Goal: Task Accomplishment & Management: Manage account settings

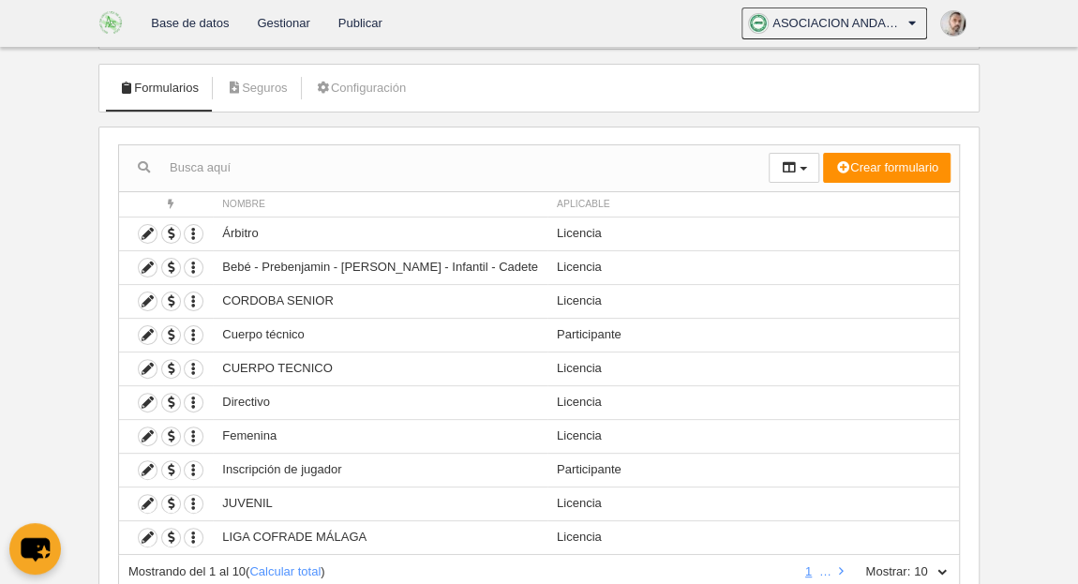
scroll to position [156, 0]
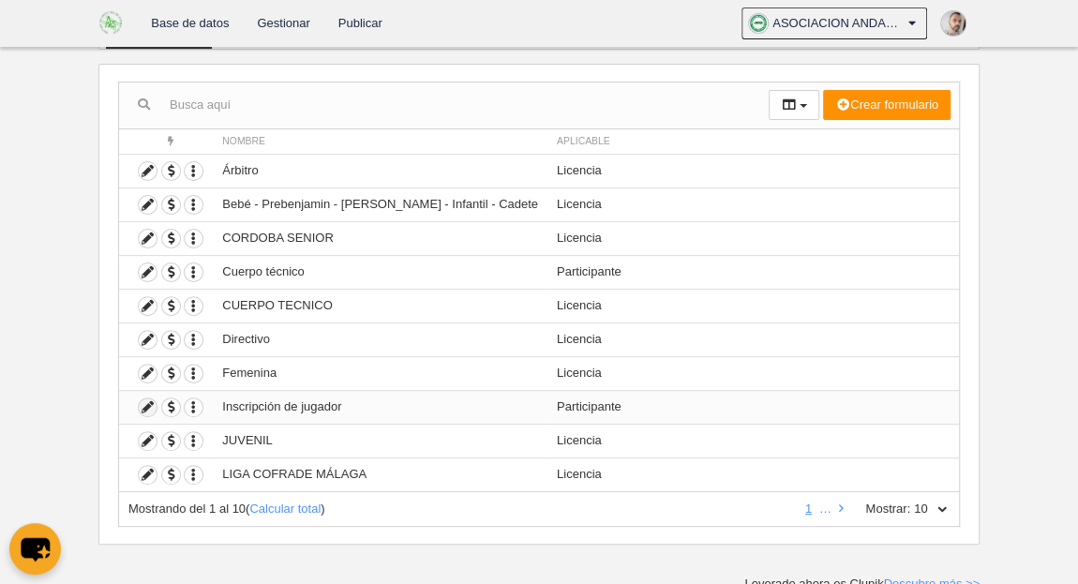
click at [151, 405] on icon at bounding box center [148, 407] width 18 height 18
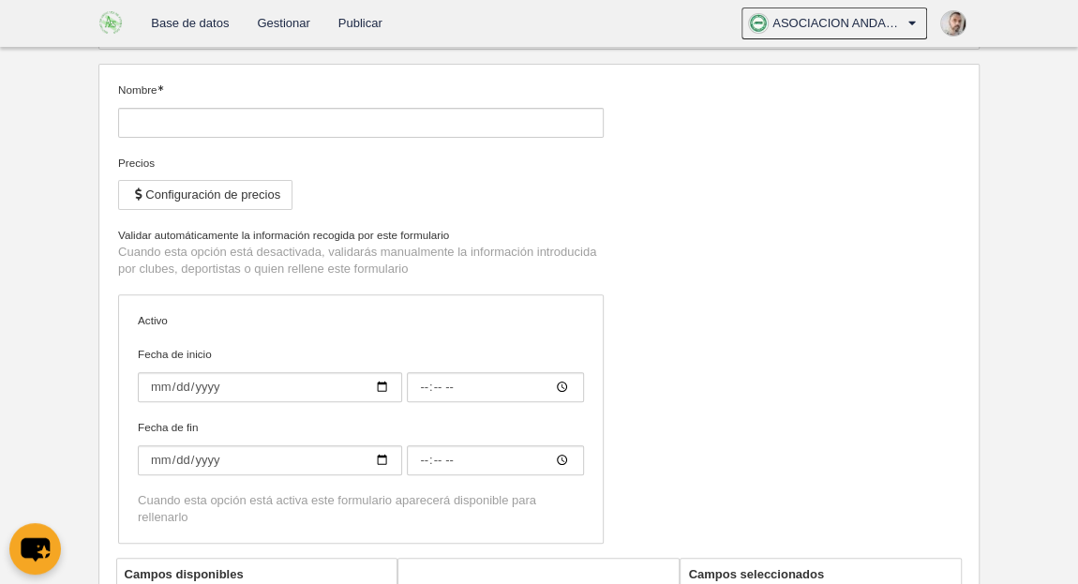
type input "Inscripción de jugador"
checkbox input "true"
type input "[DATE]"
type input "00:00"
type input "[DATE]"
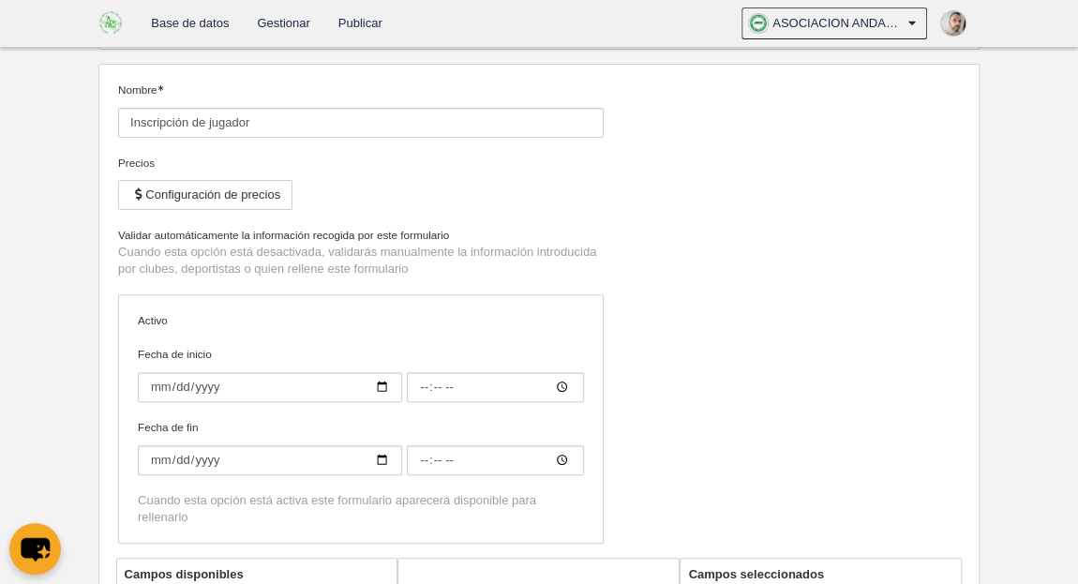
type input "00:00"
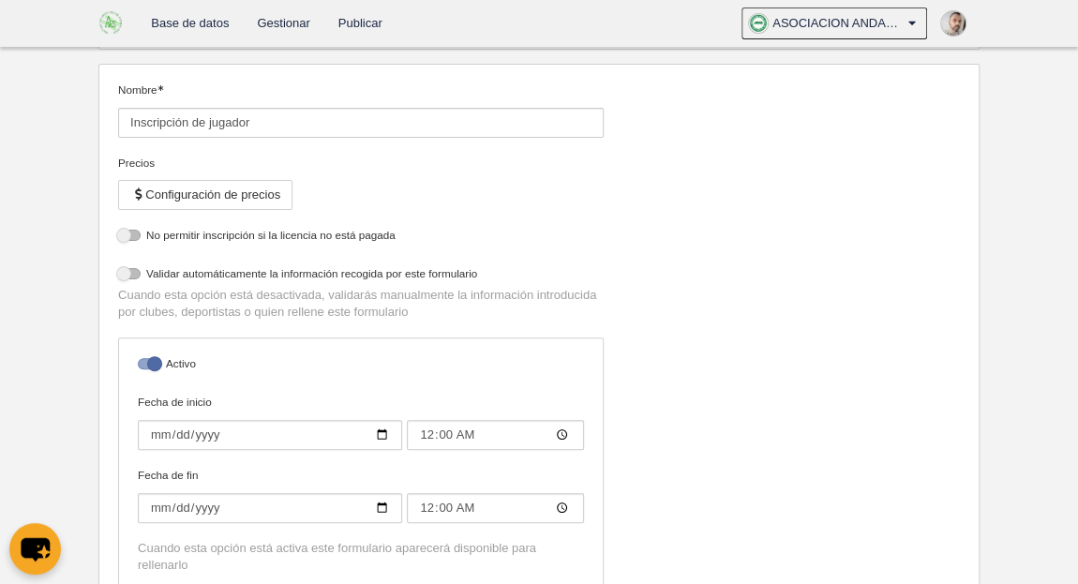
select select "selected"
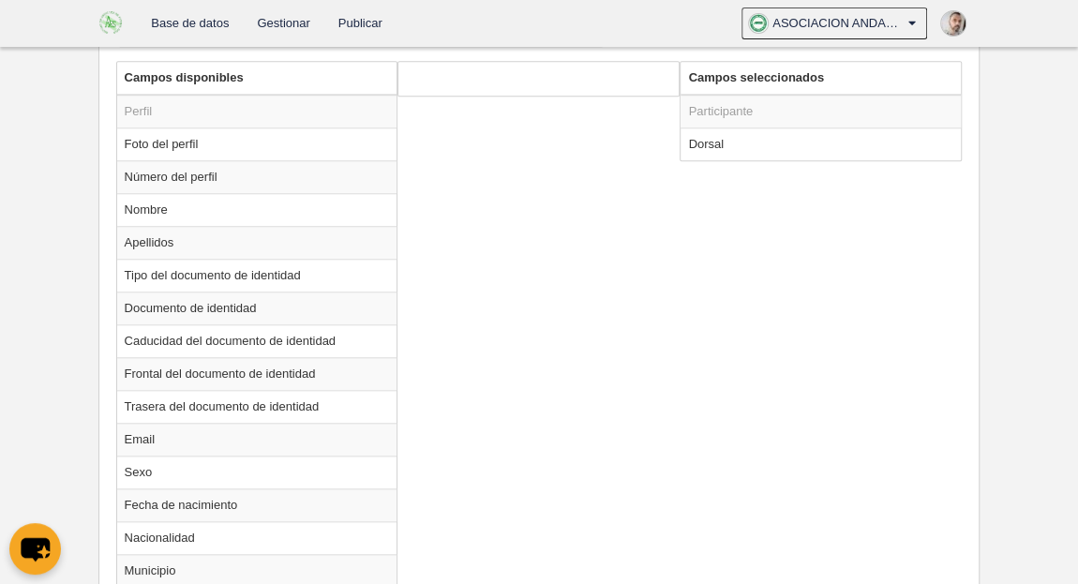
scroll to position [777, 0]
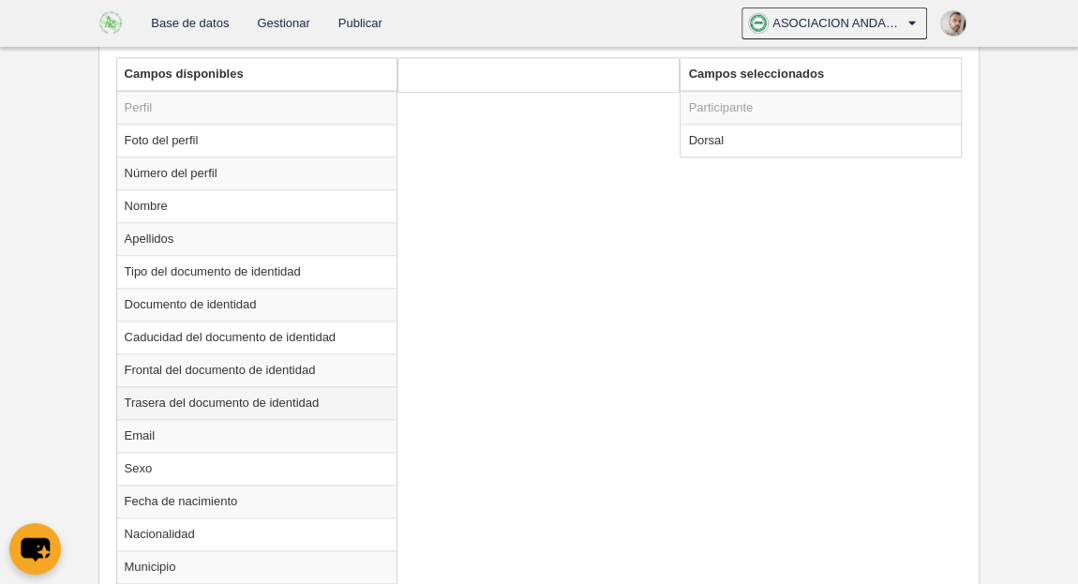
click at [344, 399] on td "Trasera del documento de identidad" at bounding box center [257, 402] width 280 height 33
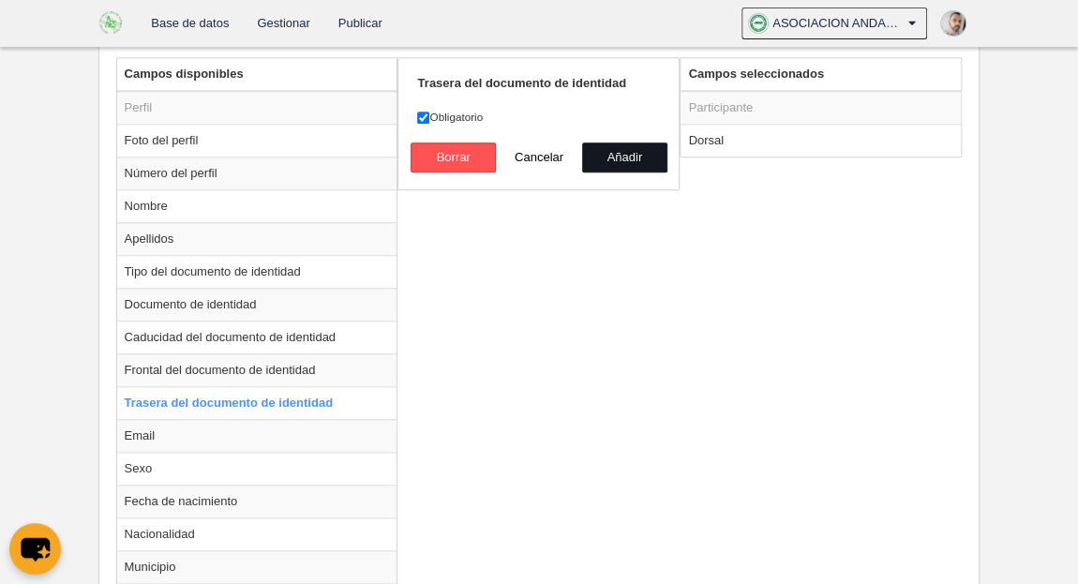
click at [620, 153] on button "Añadir" at bounding box center [624, 157] width 85 height 30
radio input "false"
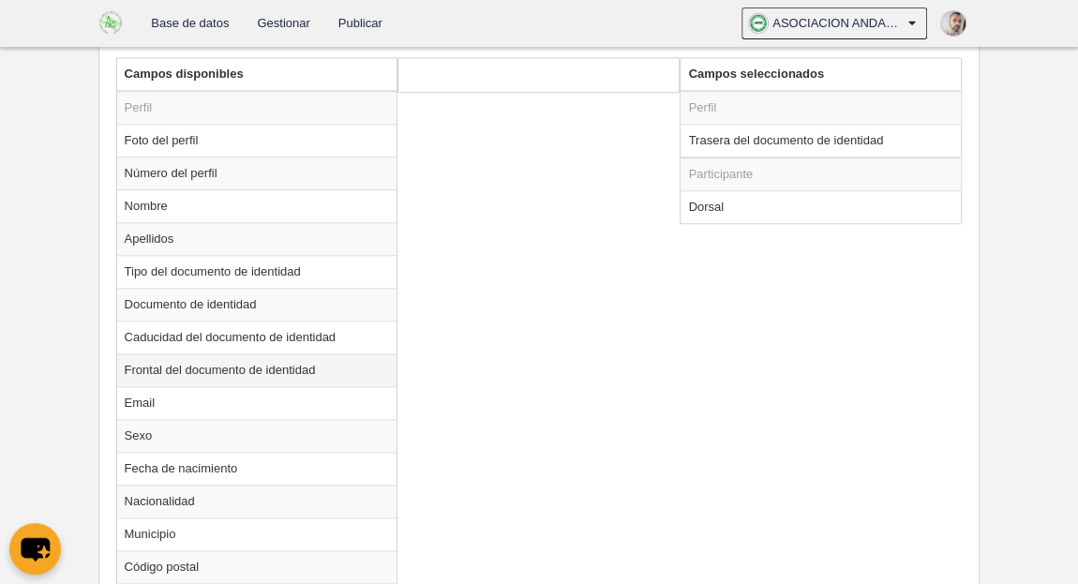
click at [344, 363] on td "Frontal del documento de identidad" at bounding box center [257, 369] width 280 height 33
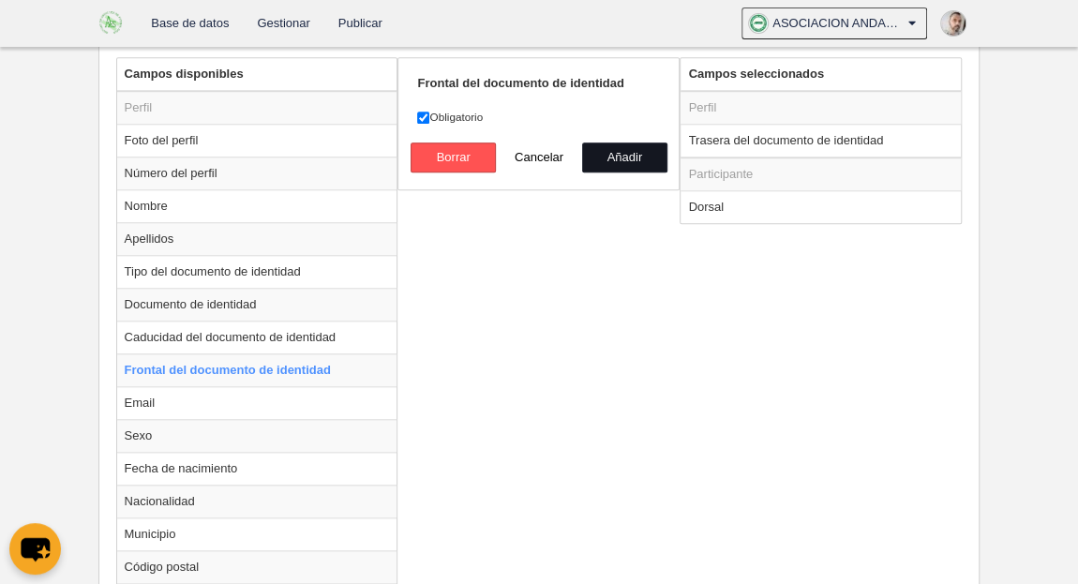
click at [628, 145] on button "Añadir" at bounding box center [624, 157] width 85 height 30
radio input "false"
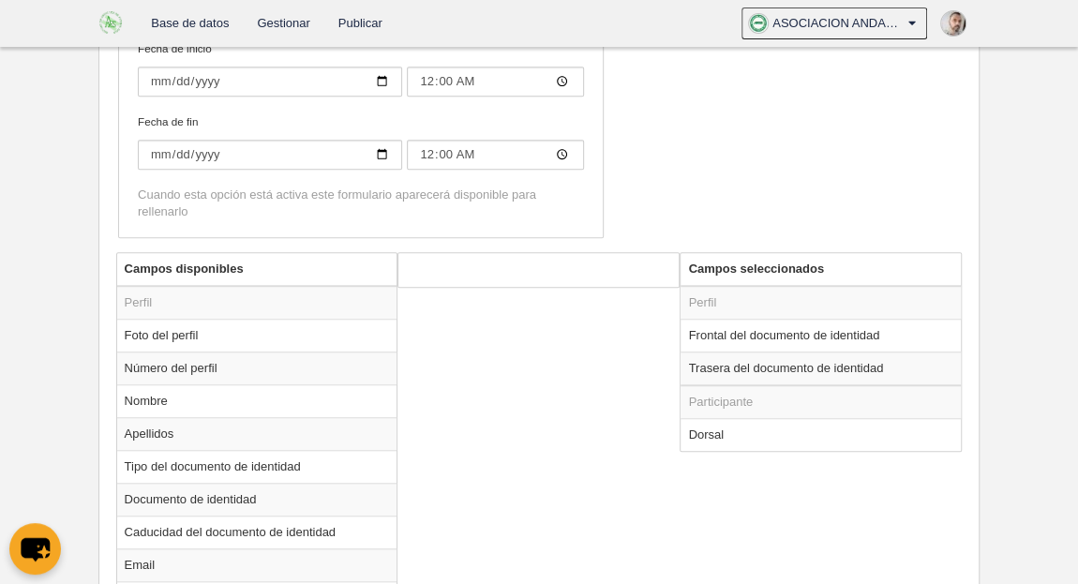
scroll to position [576, 0]
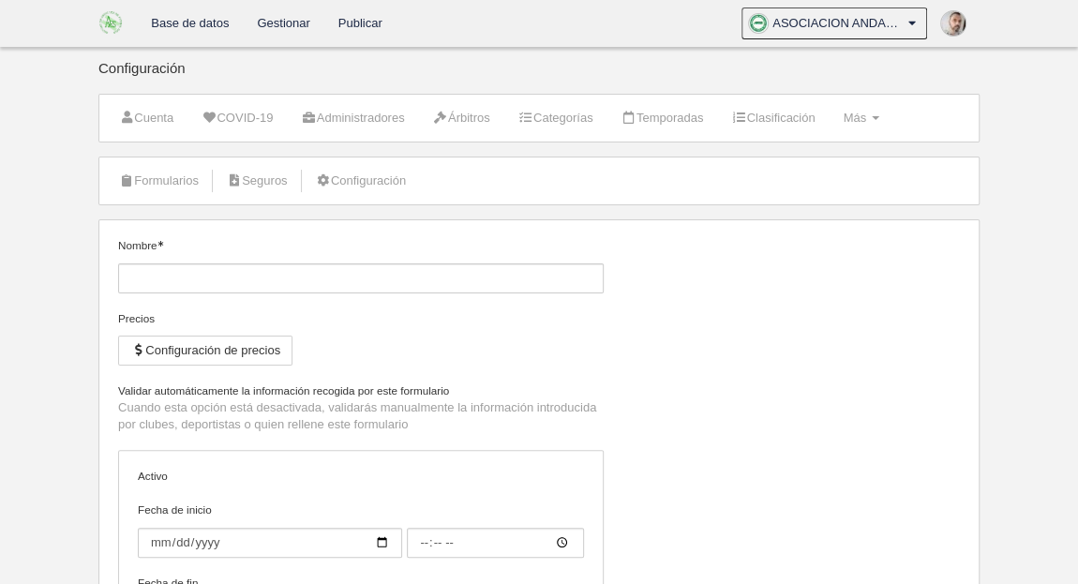
type input "Inscripción de jugador"
checkbox input "true"
type input "[DATE]"
type input "00:00"
type input "[DATE]"
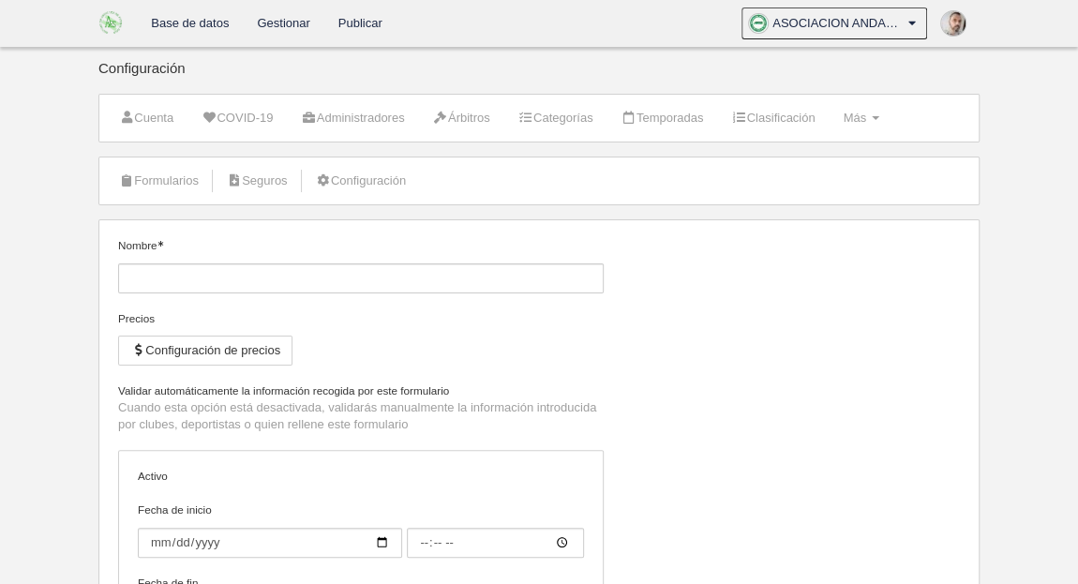
type input "00:00"
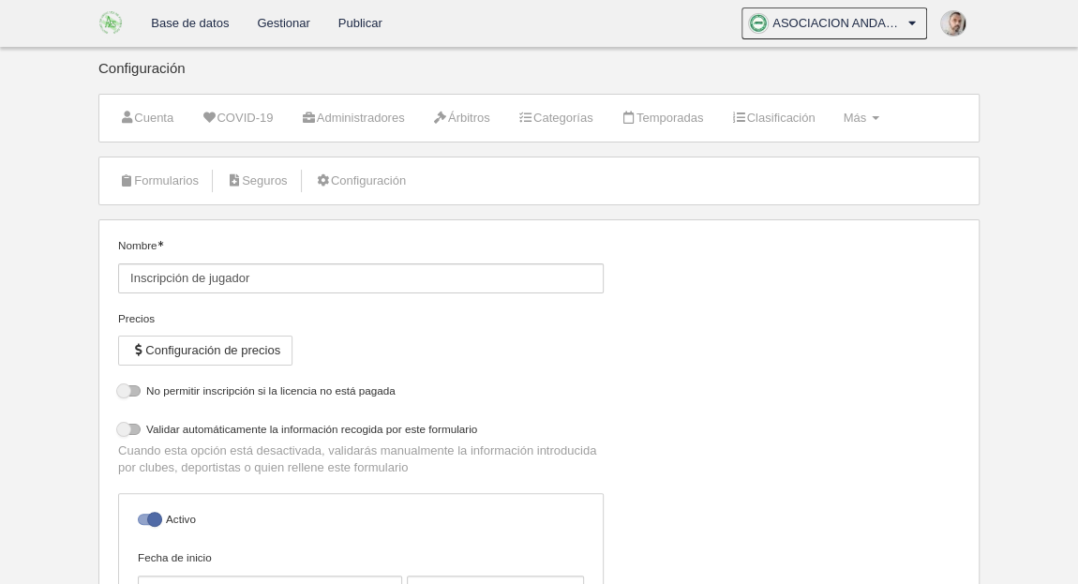
select select "selected"
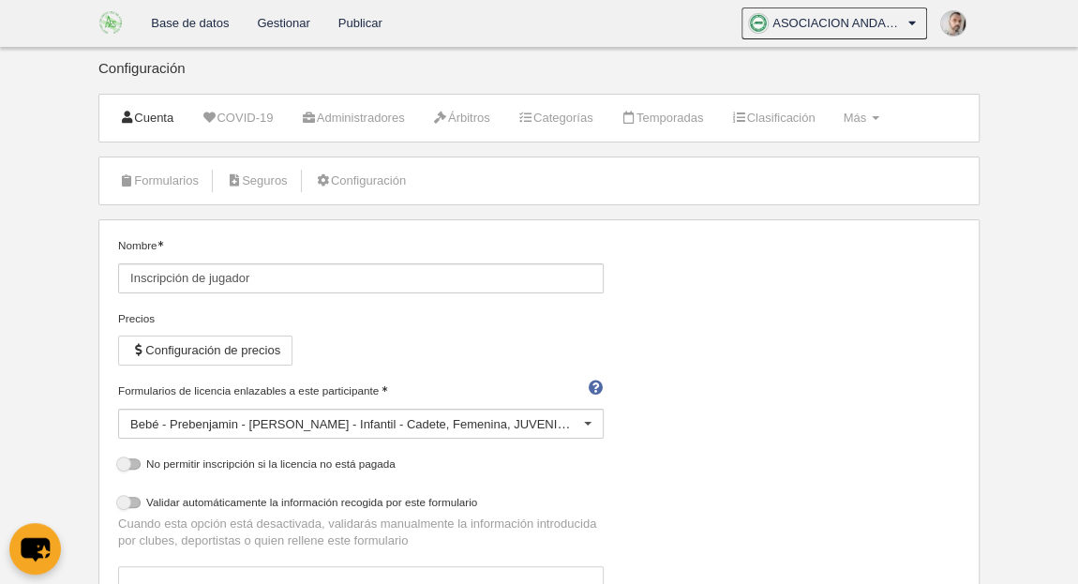
click at [144, 116] on link "Cuenta" at bounding box center [146, 118] width 75 height 28
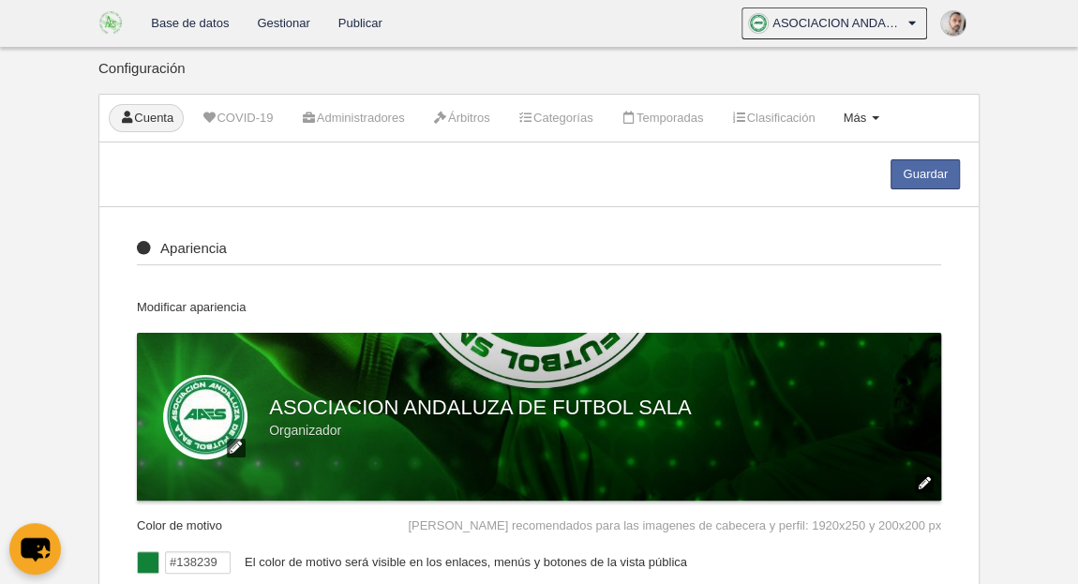
click at [879, 116] on span at bounding box center [875, 118] width 7 height 4
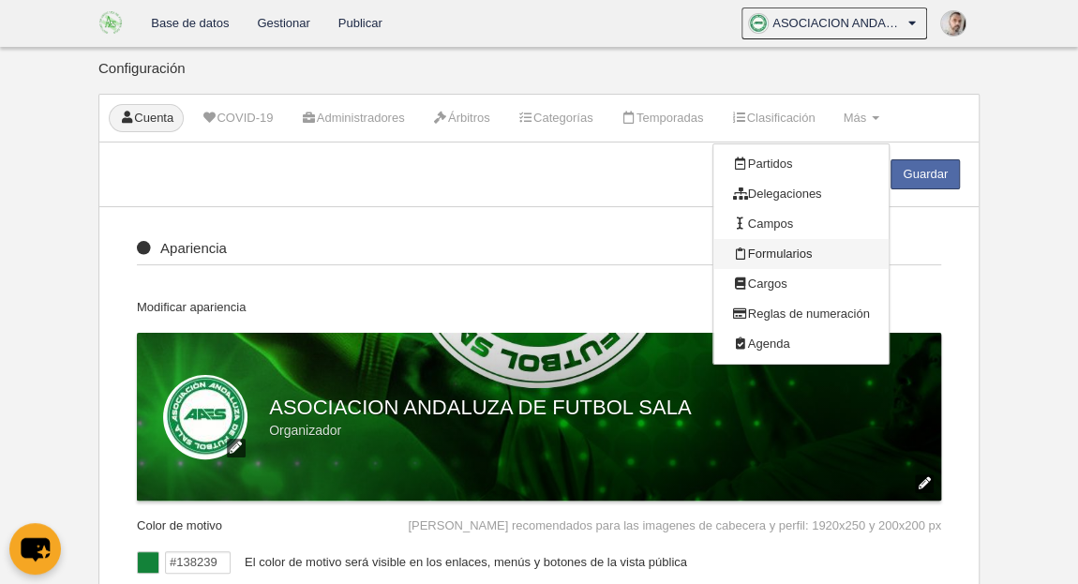
click at [826, 251] on link "Formularios" at bounding box center [800, 254] width 174 height 30
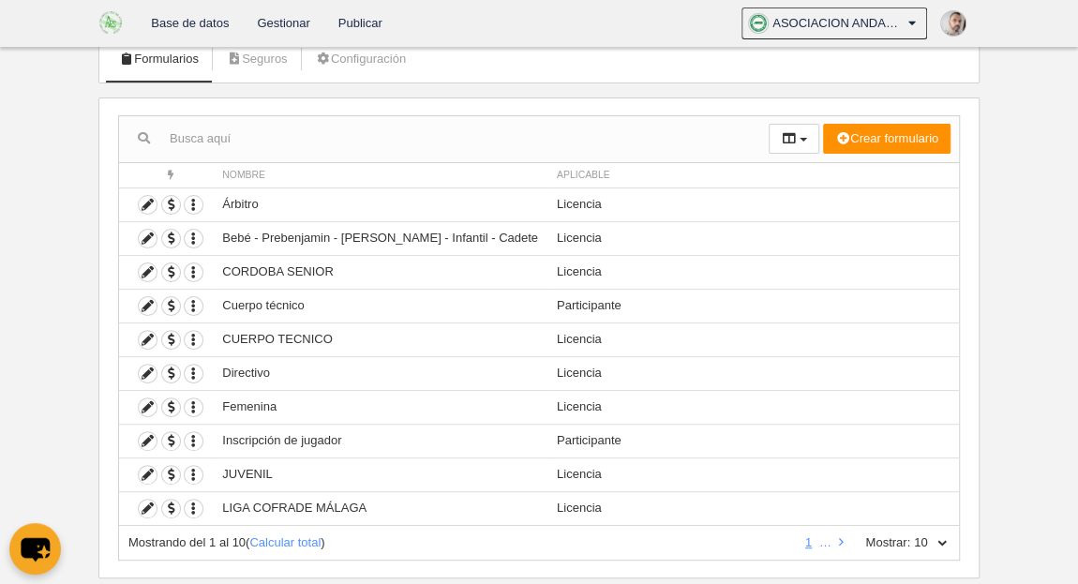
scroll to position [156, 0]
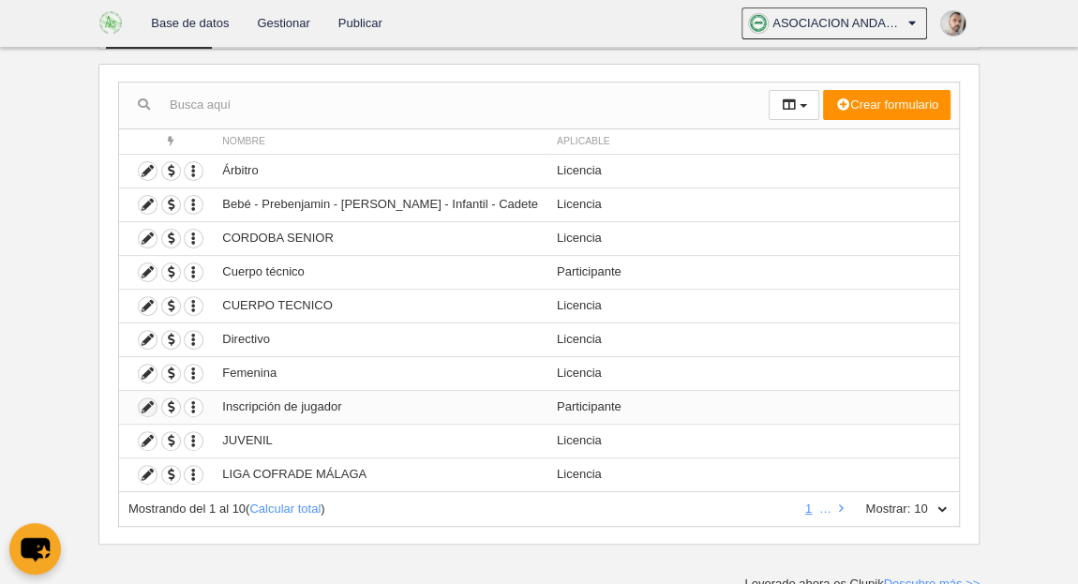
click at [142, 401] on icon at bounding box center [148, 407] width 18 height 18
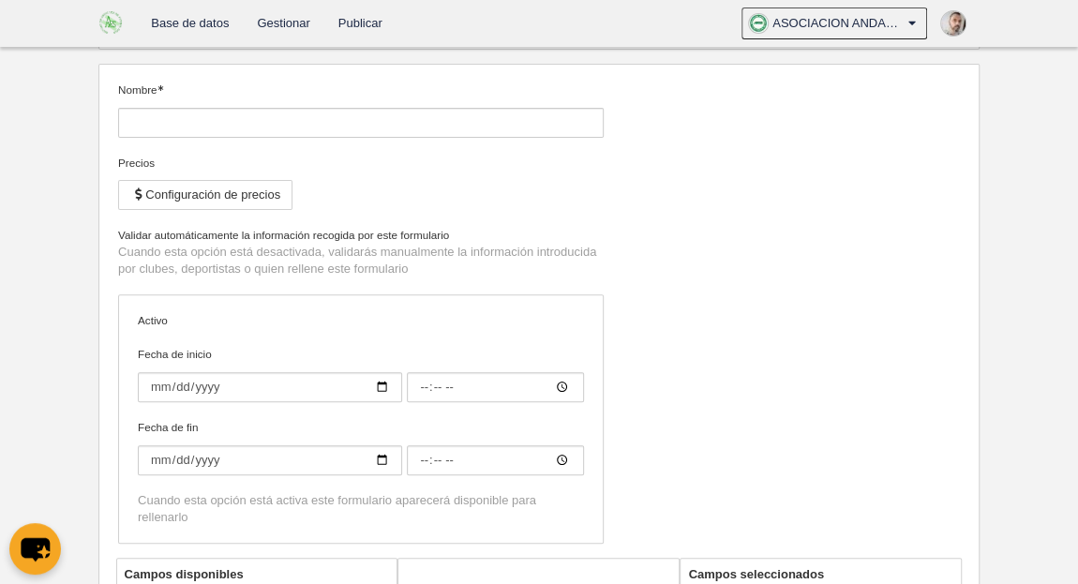
type input "Inscripción de jugador"
checkbox input "true"
type input "[DATE]"
type input "00:00"
type input "[DATE]"
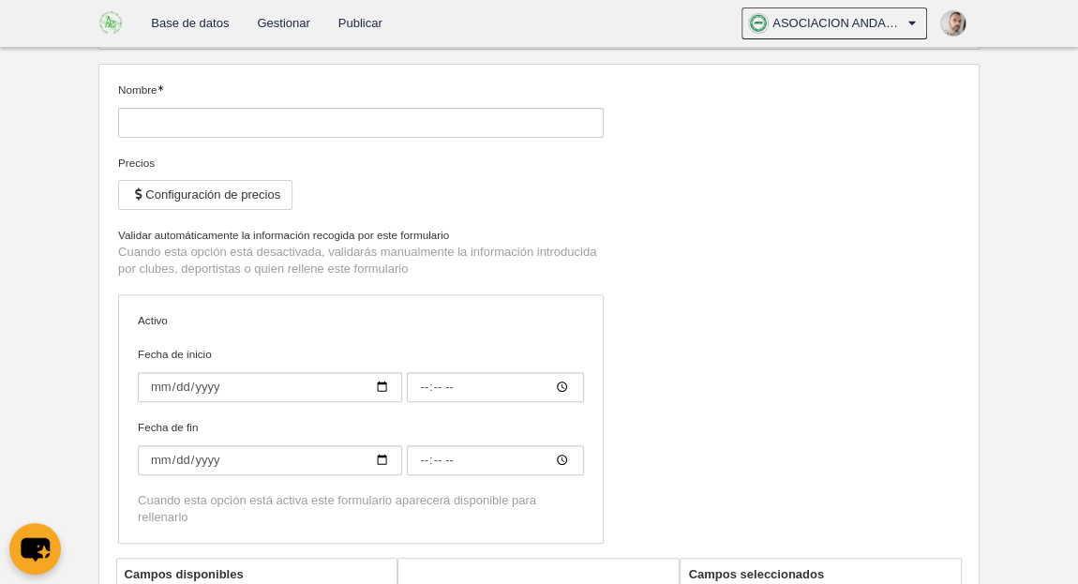
type input "00:00"
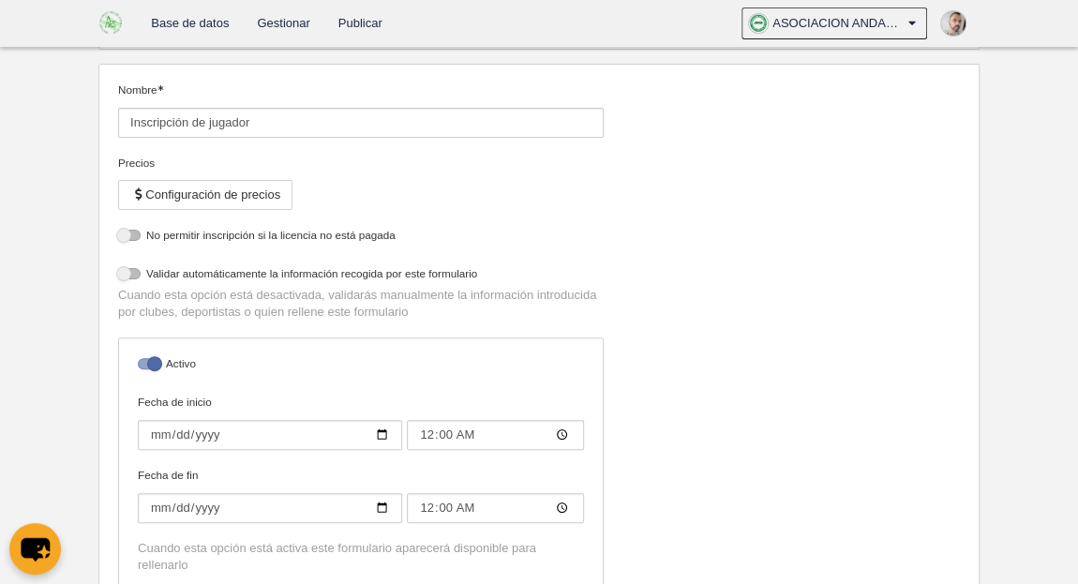
select select "selected"
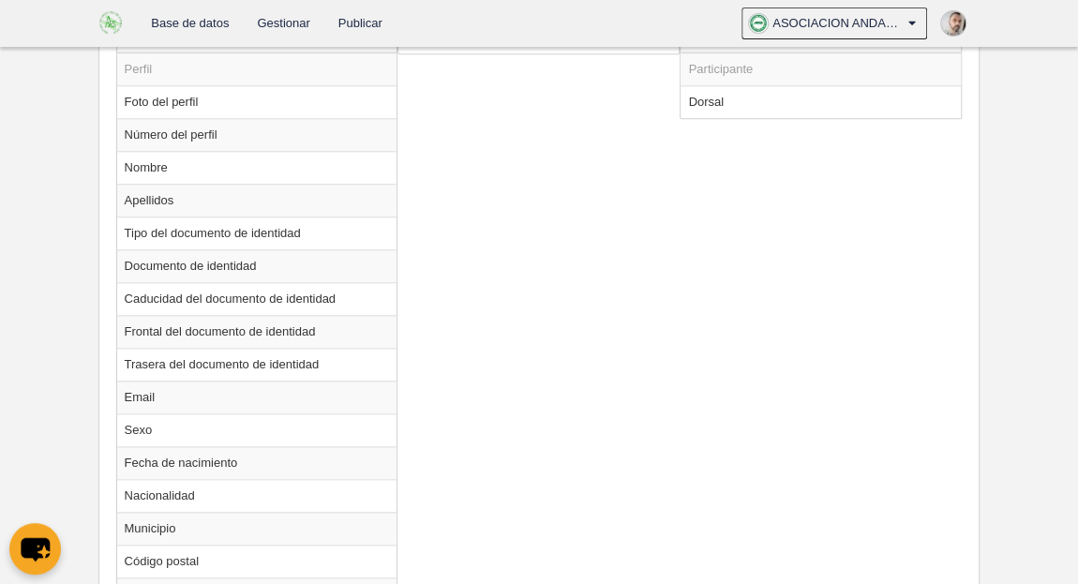
scroll to position [753, 0]
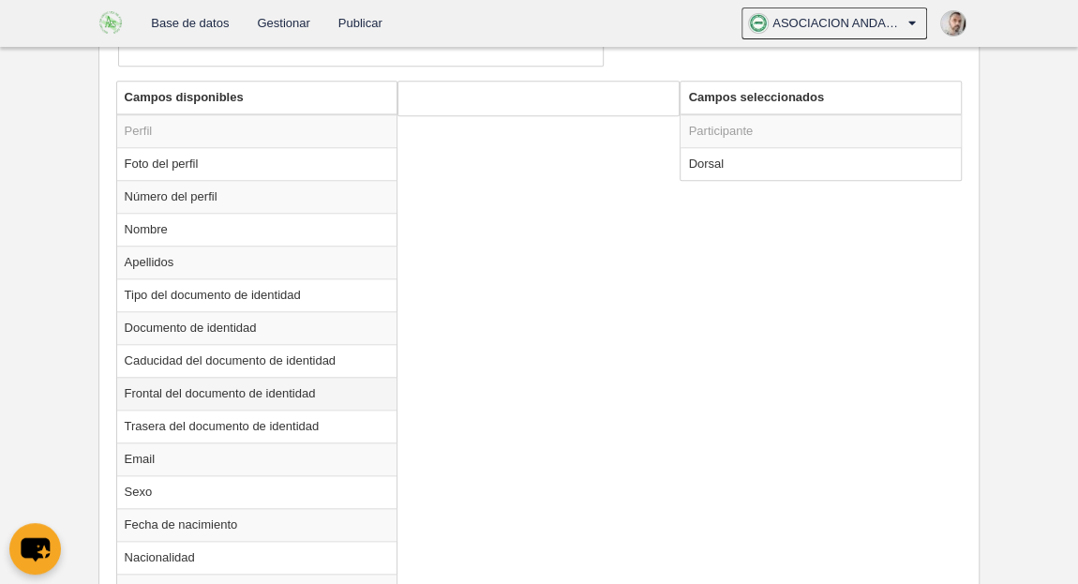
click at [154, 387] on td "Frontal del documento de identidad" at bounding box center [257, 393] width 280 height 33
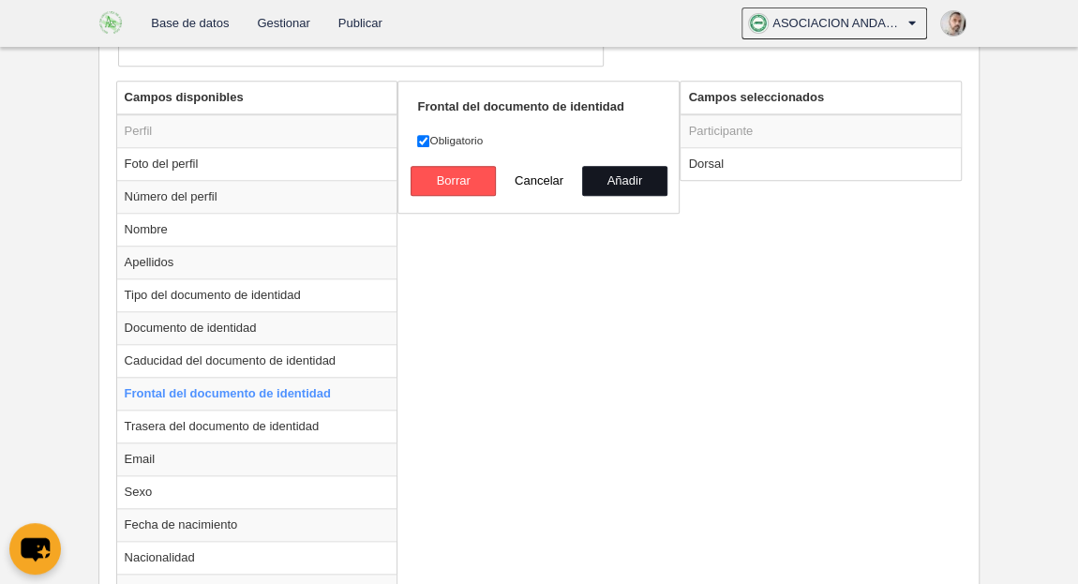
click at [601, 168] on button "Añadir" at bounding box center [624, 181] width 85 height 30
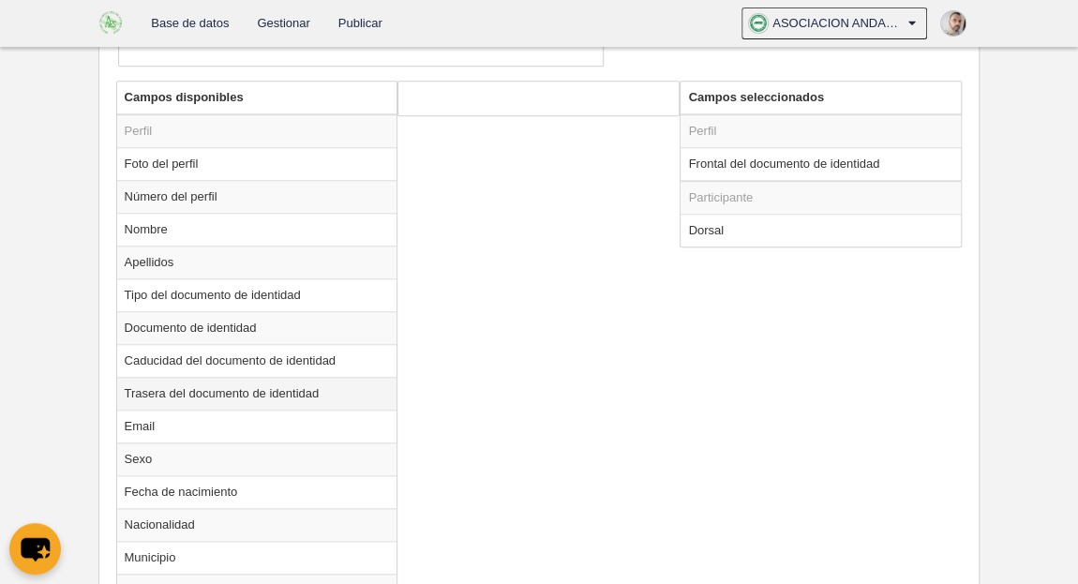
click at [157, 384] on td "Trasera del documento de identidad" at bounding box center [257, 393] width 280 height 33
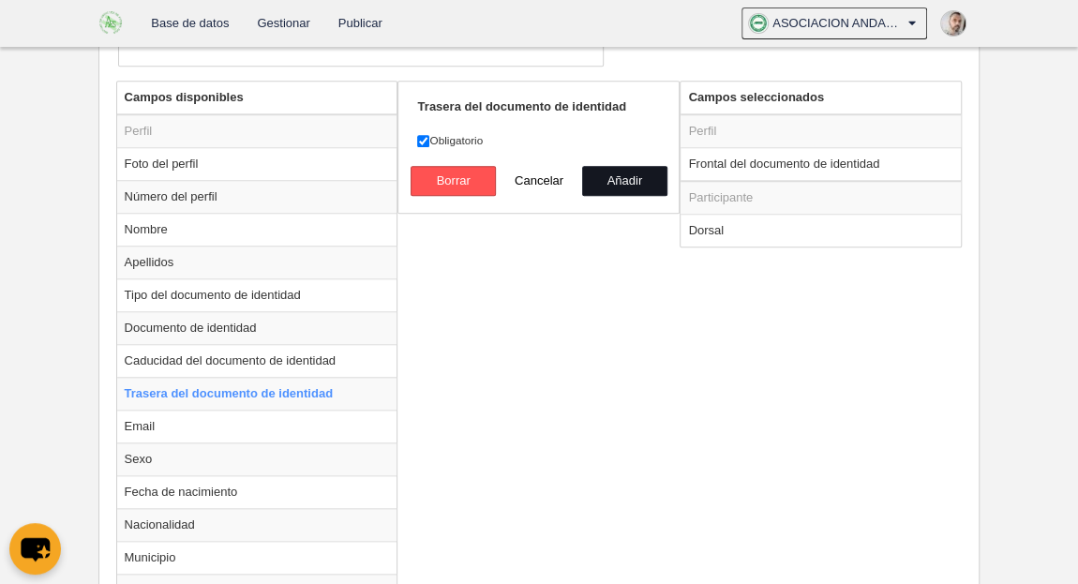
click at [631, 175] on button "Añadir" at bounding box center [624, 181] width 85 height 30
radio input "false"
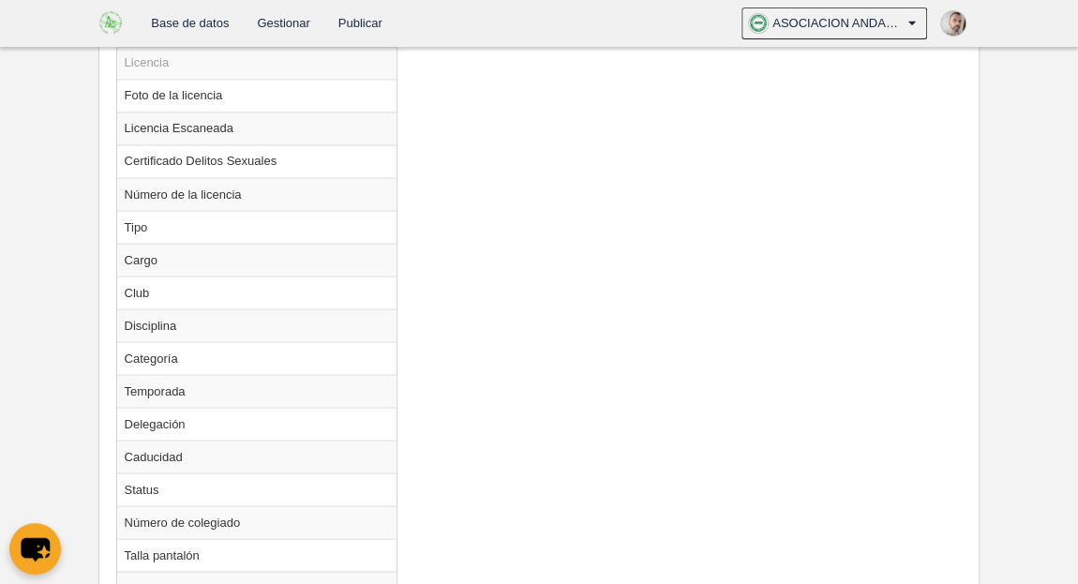
scroll to position [1719, 0]
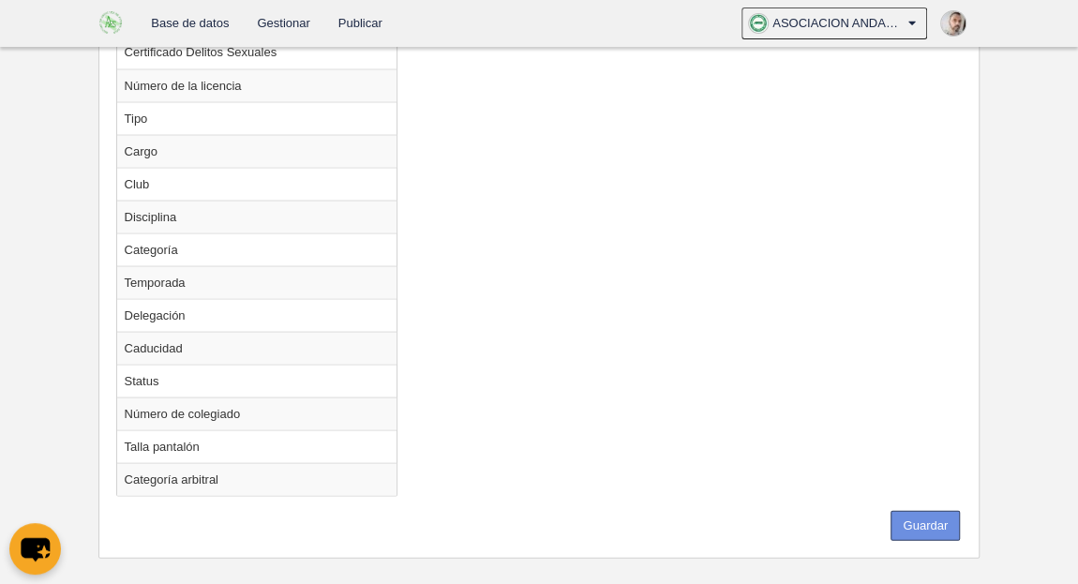
click at [939, 510] on button "Guardar" at bounding box center [924, 525] width 69 height 30
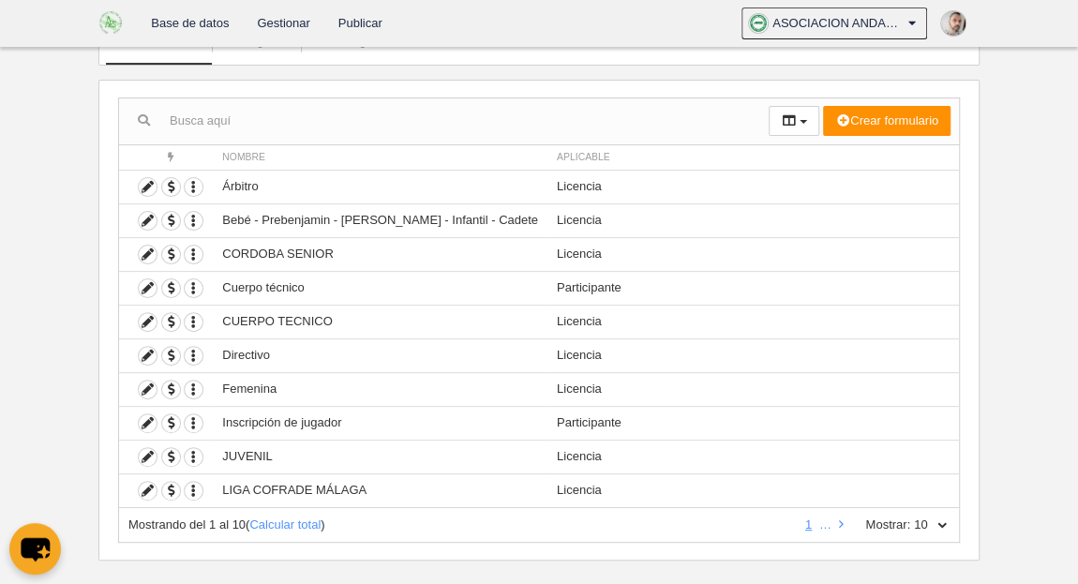
scroll to position [156, 0]
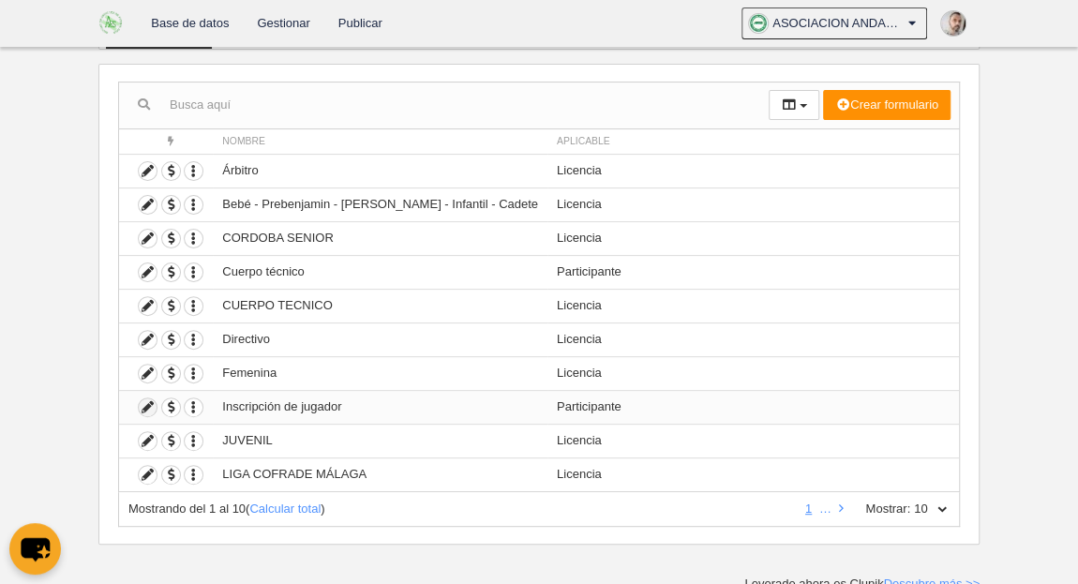
click at [142, 404] on icon at bounding box center [148, 407] width 18 height 18
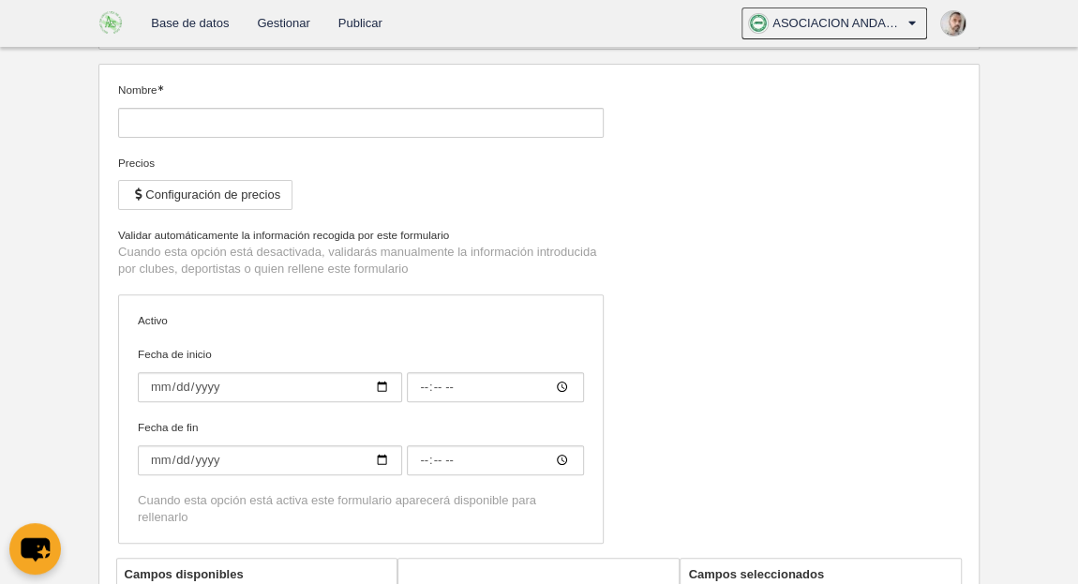
type input "Inscripción de jugador"
checkbox input "true"
type input "[DATE]"
type input "00:00"
type input "[DATE]"
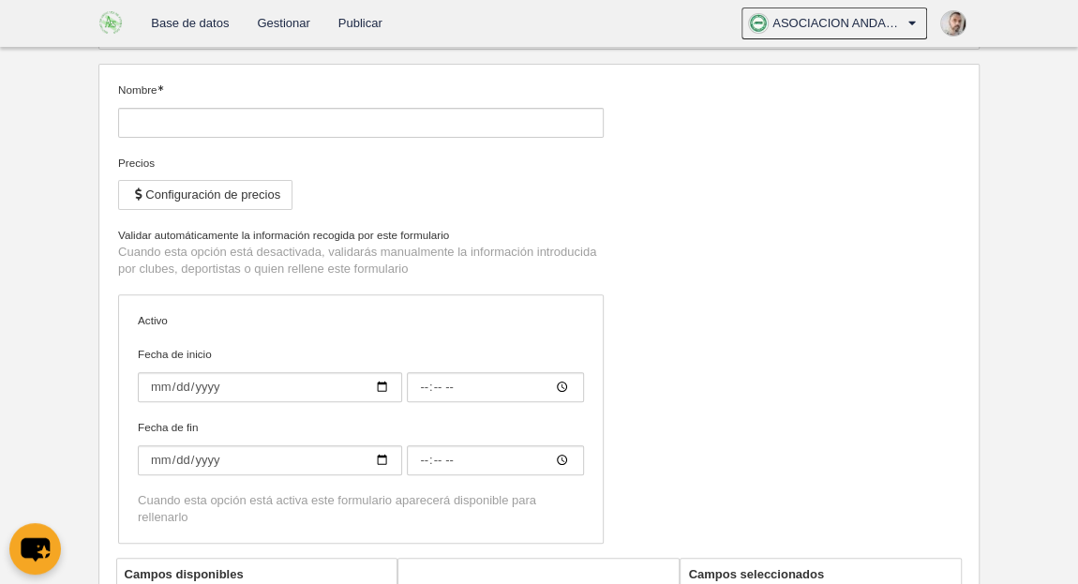
type input "00:00"
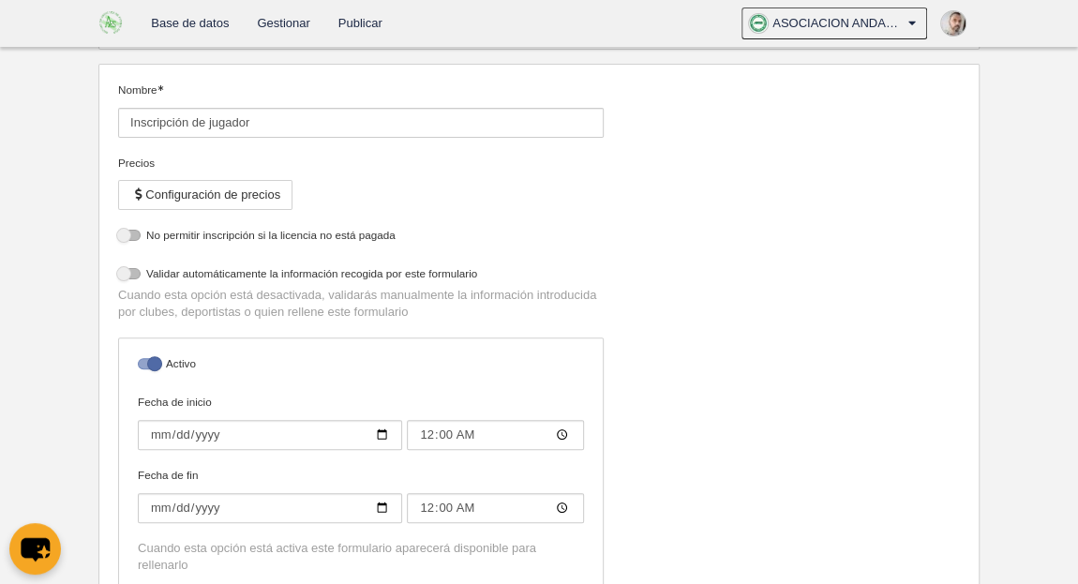
select select "selected"
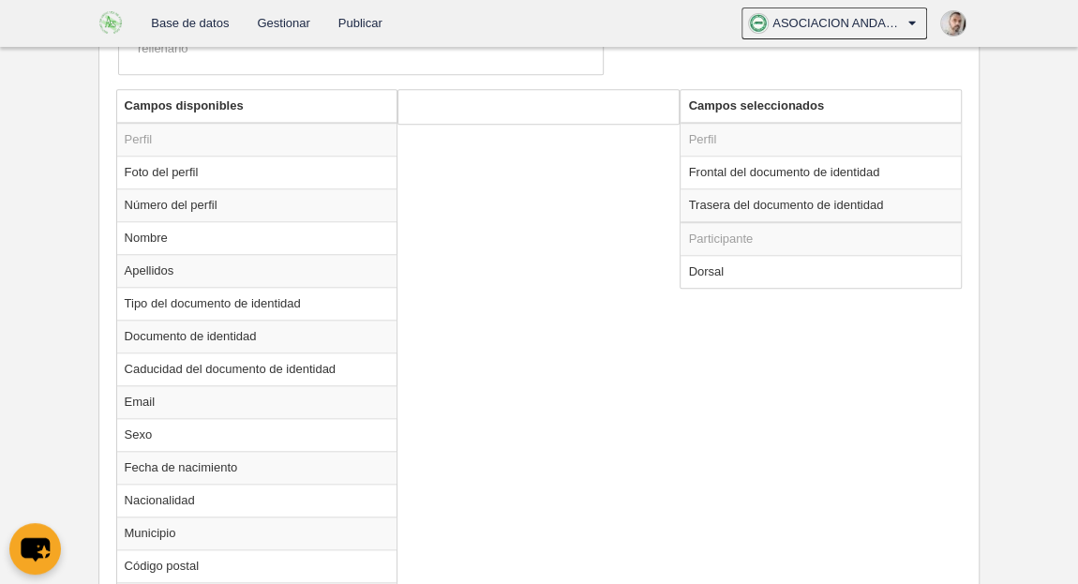
scroll to position [744, 0]
click at [149, 173] on td "Foto del perfil" at bounding box center [257, 173] width 280 height 33
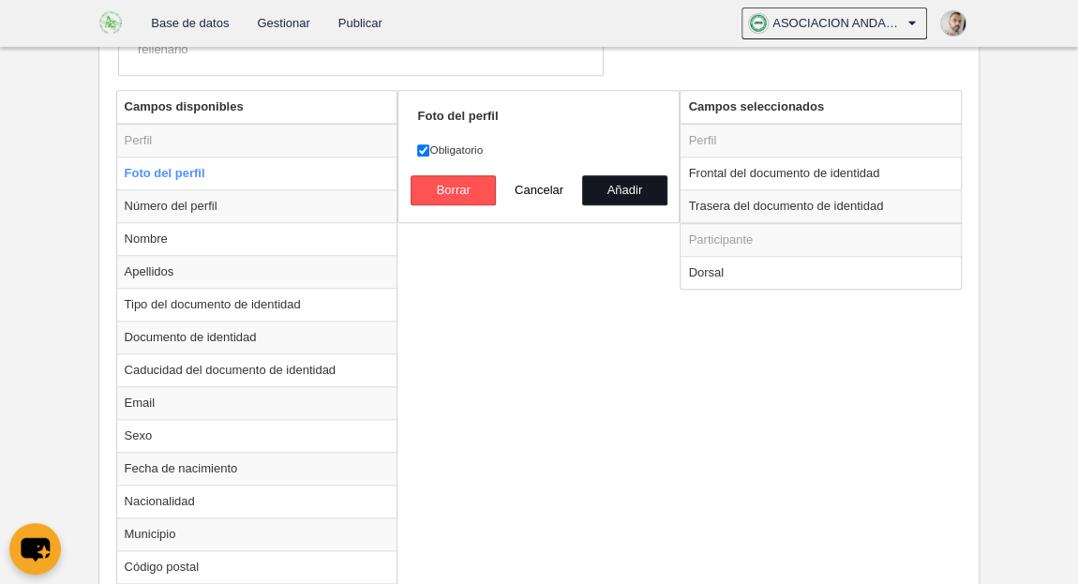
click at [649, 178] on button "Añadir" at bounding box center [624, 190] width 85 height 30
radio input "false"
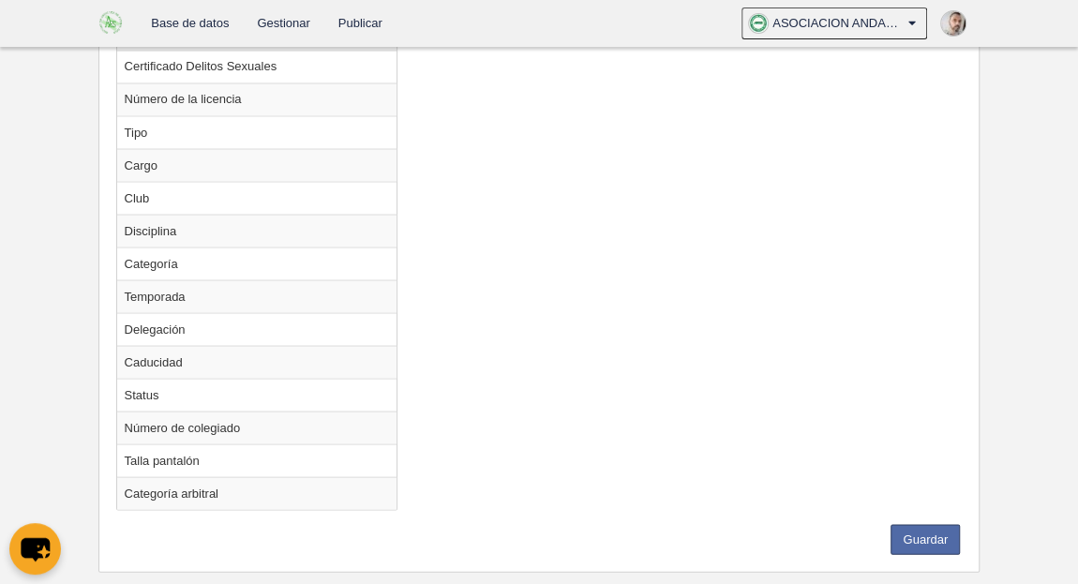
scroll to position [1679, 0]
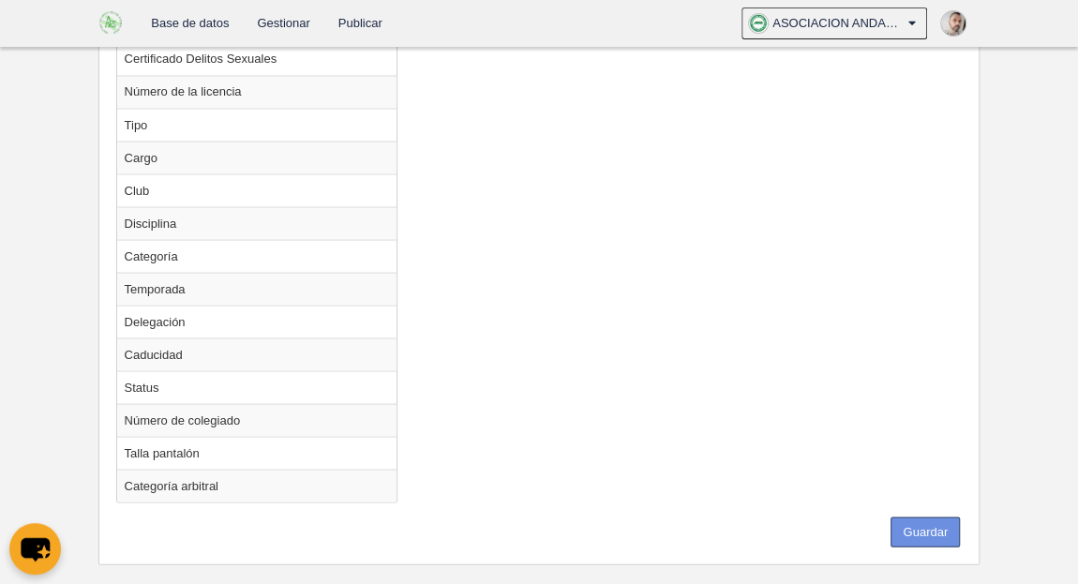
click at [944, 516] on button "Guardar" at bounding box center [924, 531] width 69 height 30
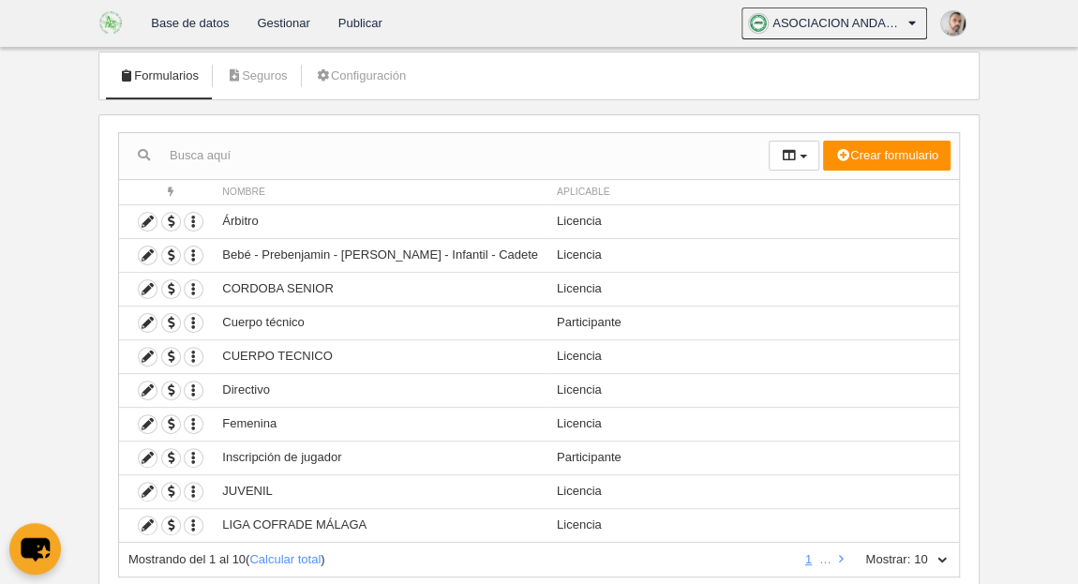
scroll to position [156, 0]
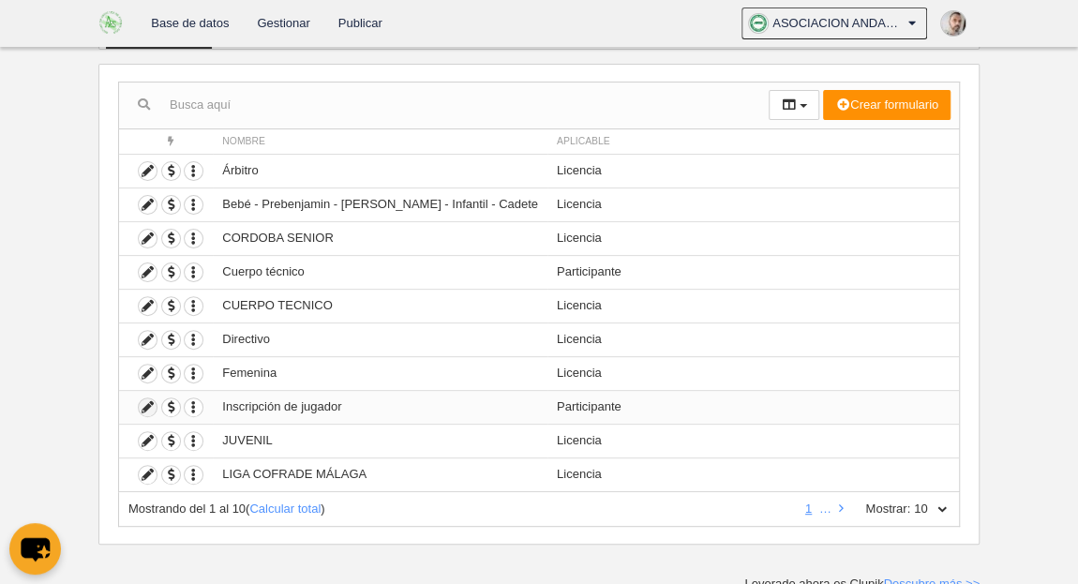
click at [142, 402] on icon at bounding box center [148, 407] width 18 height 18
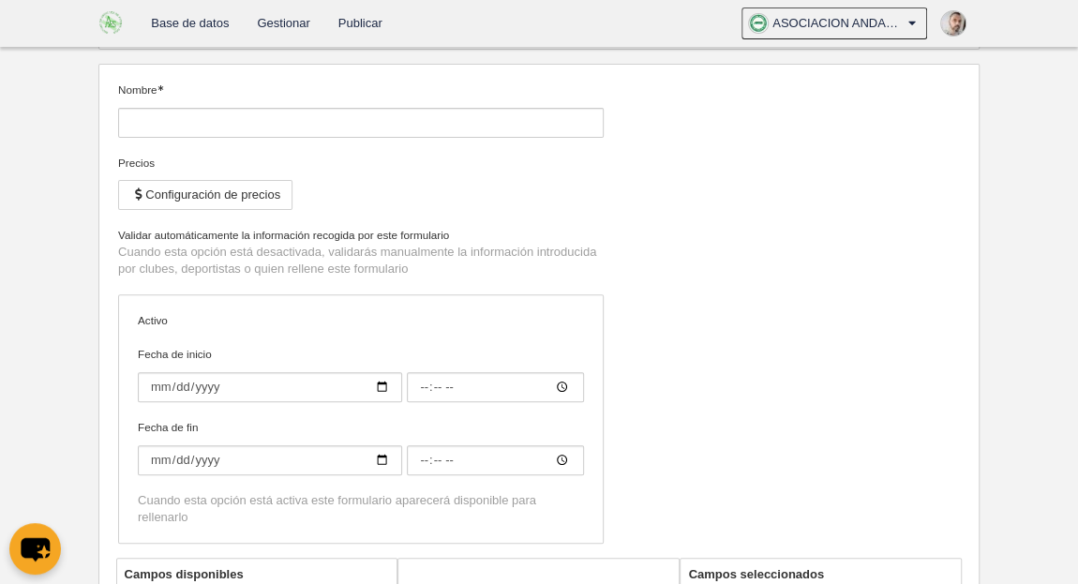
type input "Inscripción de jugador"
checkbox input "true"
type input "[DATE]"
type input "00:00"
type input "[DATE]"
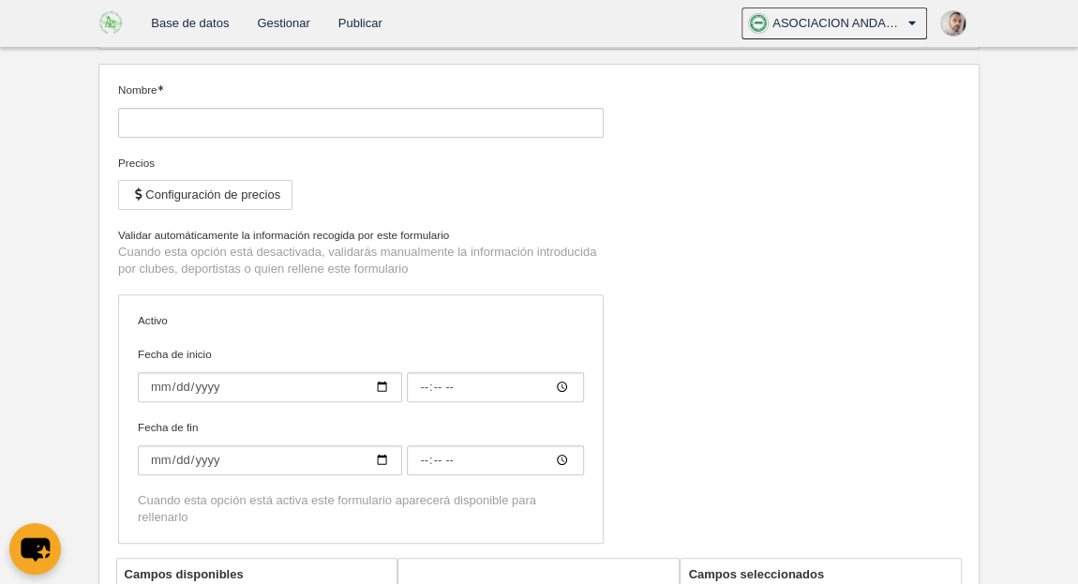
type input "00:00"
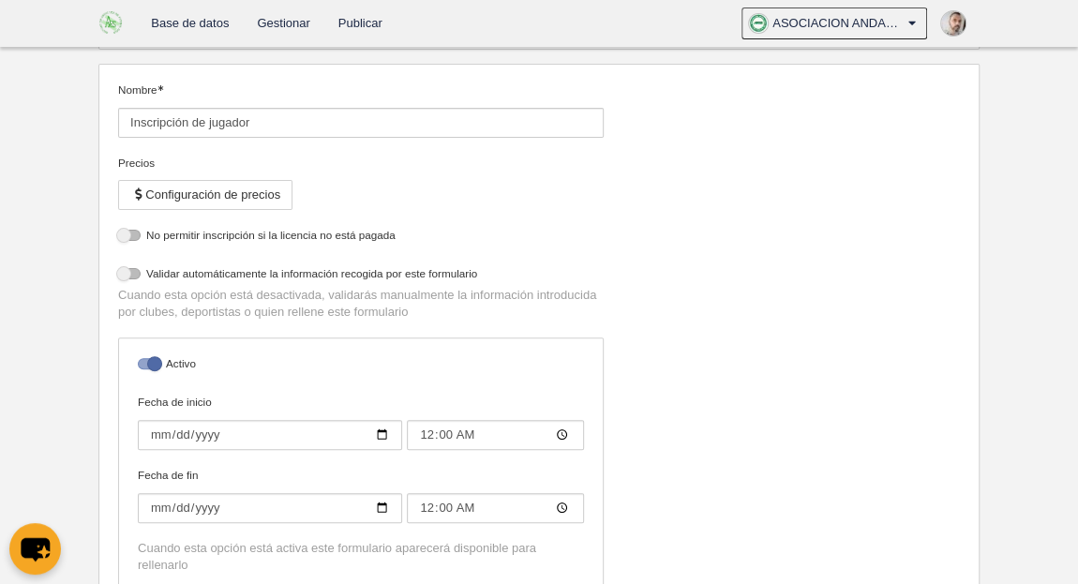
select select "selected"
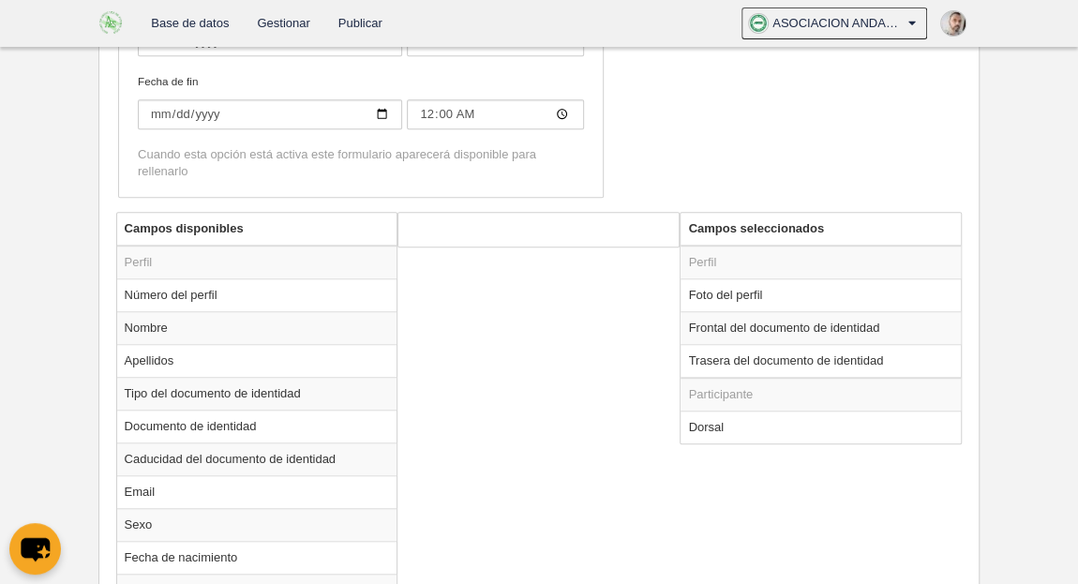
scroll to position [625, 0]
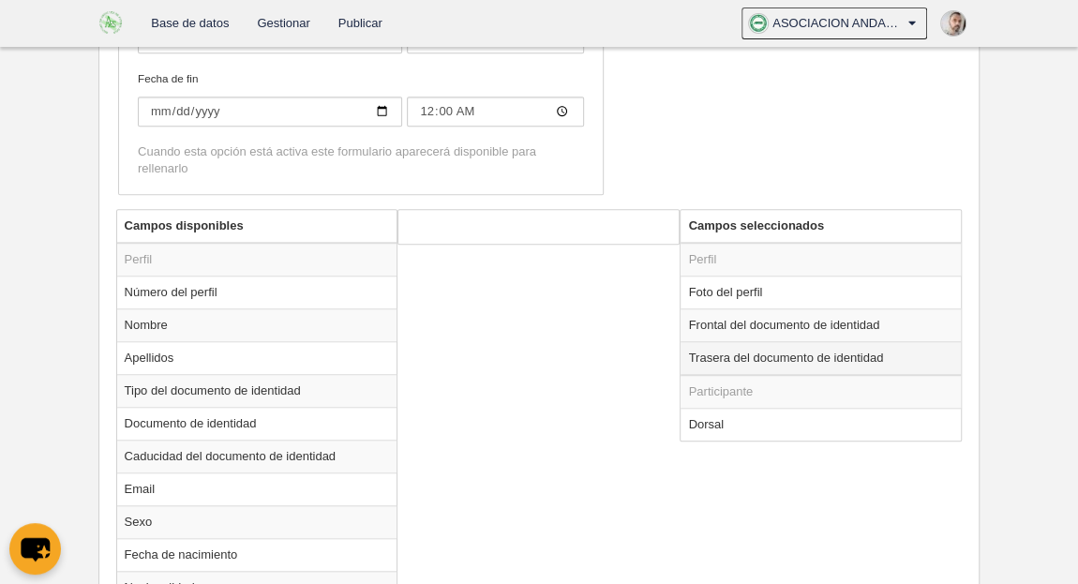
click at [880, 352] on td "Trasera del documento de identidad" at bounding box center [820, 358] width 280 height 34
radio input "true"
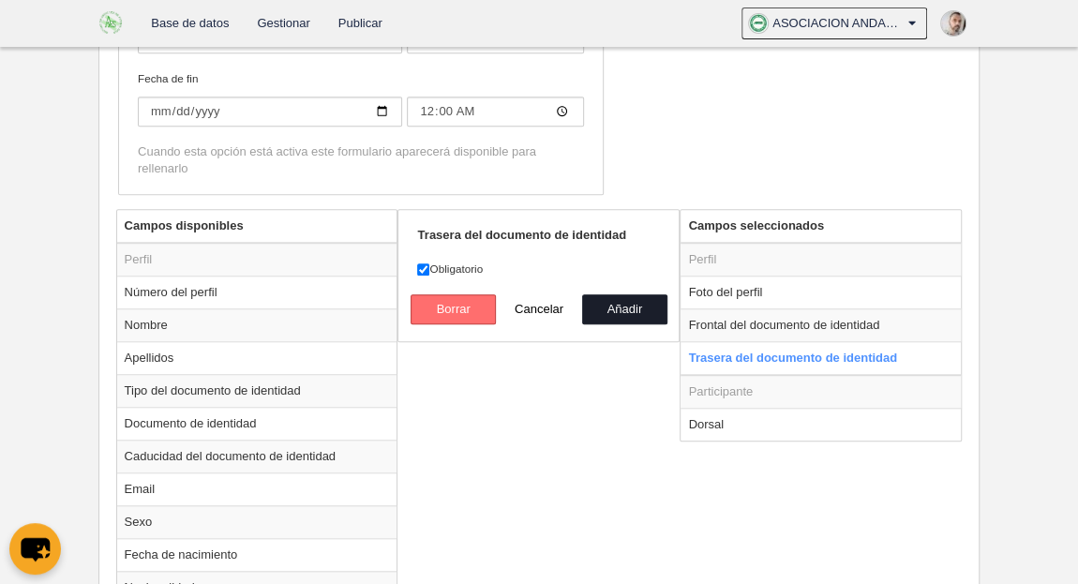
click at [449, 294] on button "Borrar" at bounding box center [452, 309] width 85 height 30
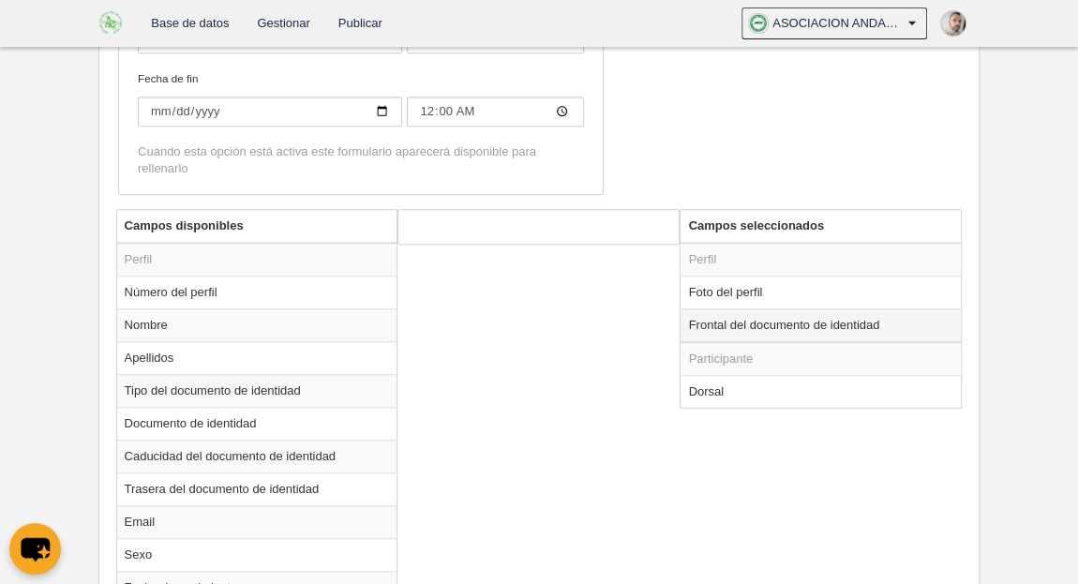
click at [828, 321] on td "Frontal del documento de identidad" at bounding box center [820, 325] width 280 height 34
radio input "true"
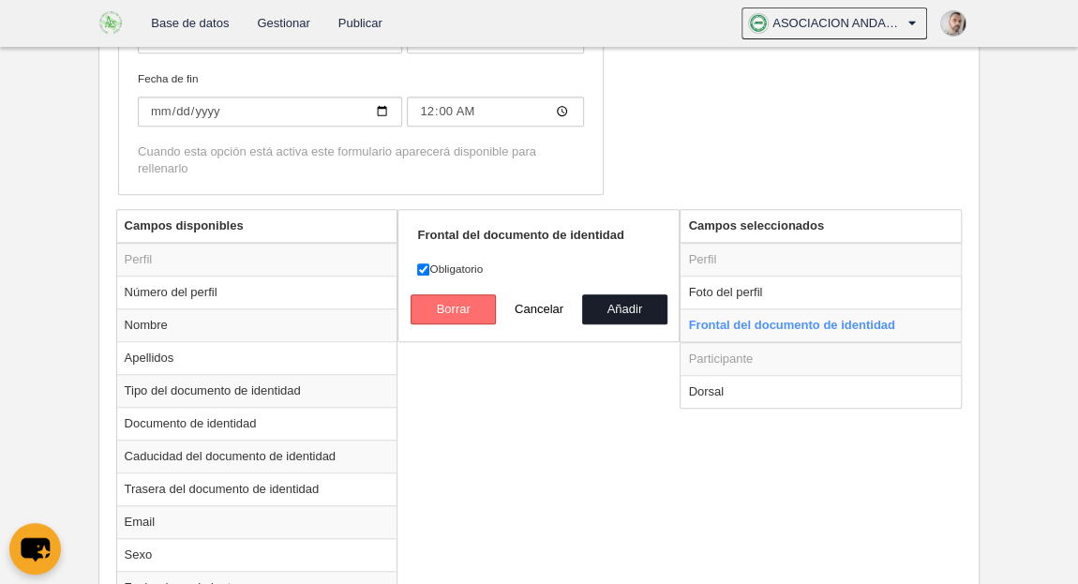
click at [440, 314] on button "Borrar" at bounding box center [452, 309] width 85 height 30
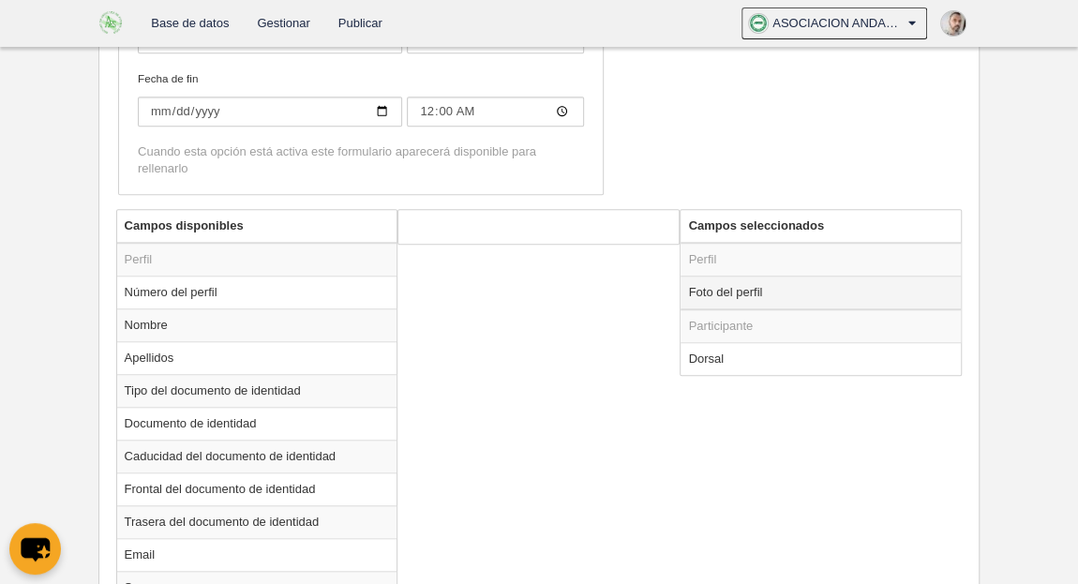
click at [815, 284] on td "Foto del perfil" at bounding box center [820, 293] width 280 height 34
radio input "true"
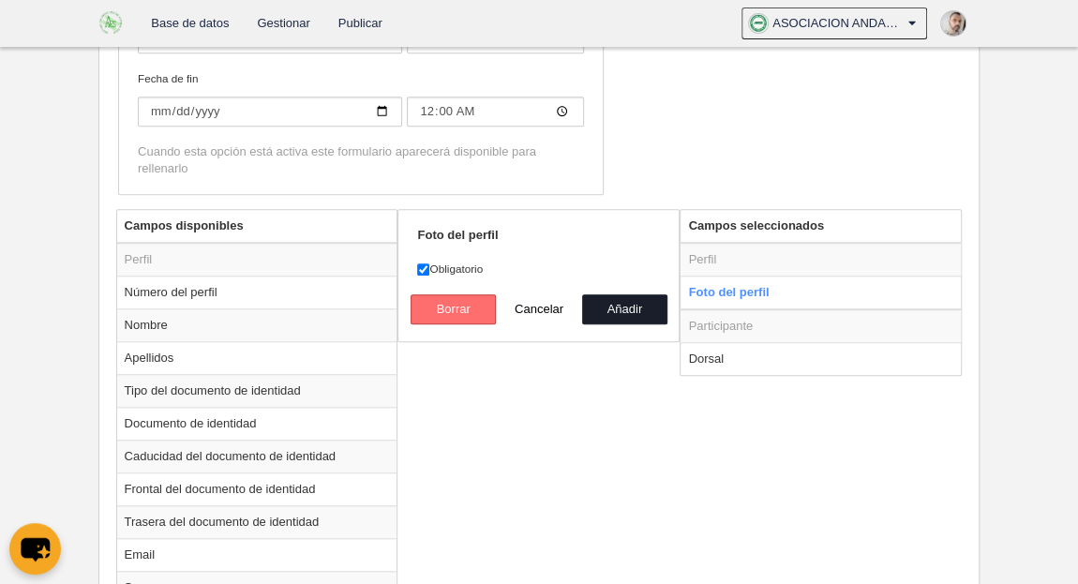
click at [442, 314] on button "Borrar" at bounding box center [452, 309] width 85 height 30
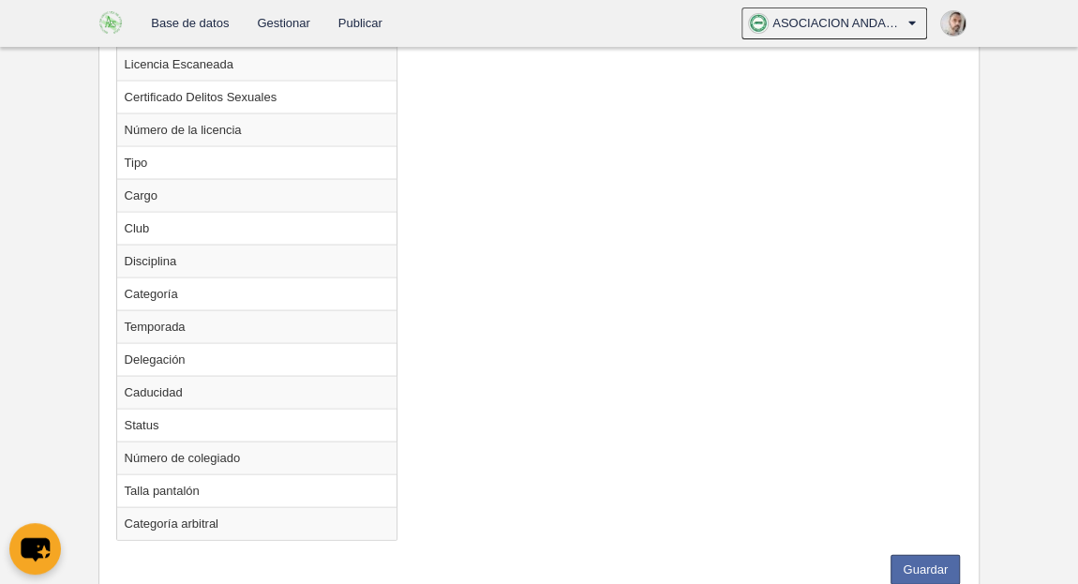
scroll to position [1783, 0]
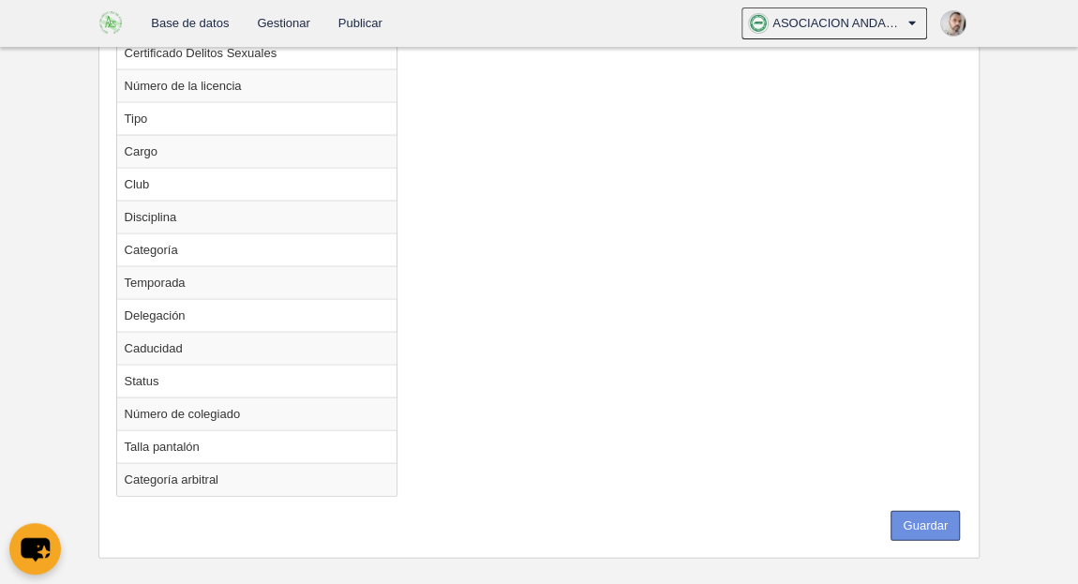
click at [935, 511] on button "Guardar" at bounding box center [924, 526] width 69 height 30
